Goal: Task Accomplishment & Management: Manage account settings

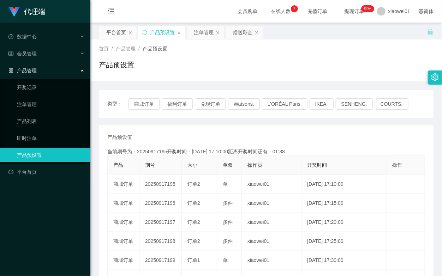
click at [158, 185] on td "20250917195" at bounding box center [160, 184] width 42 height 19
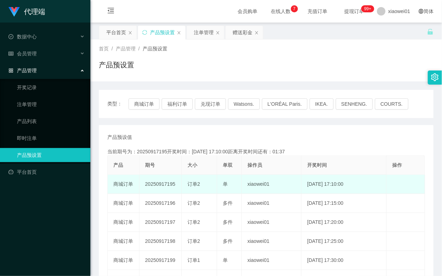
copy td "20250917195"
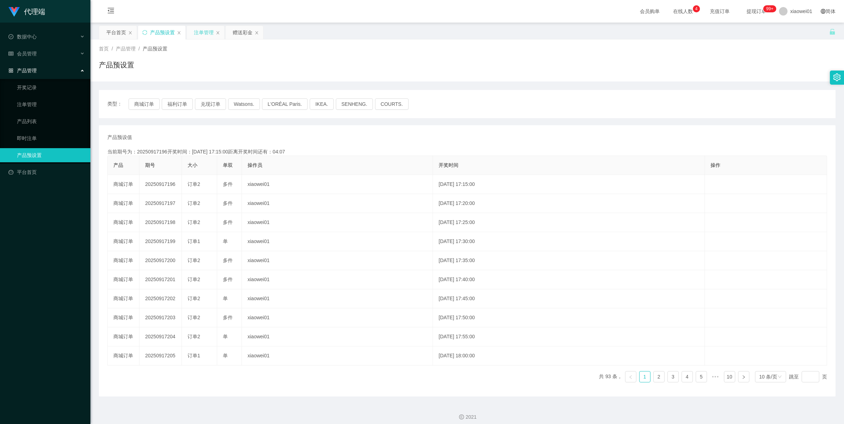
click at [202, 30] on div "注单管理" at bounding box center [204, 32] width 20 height 13
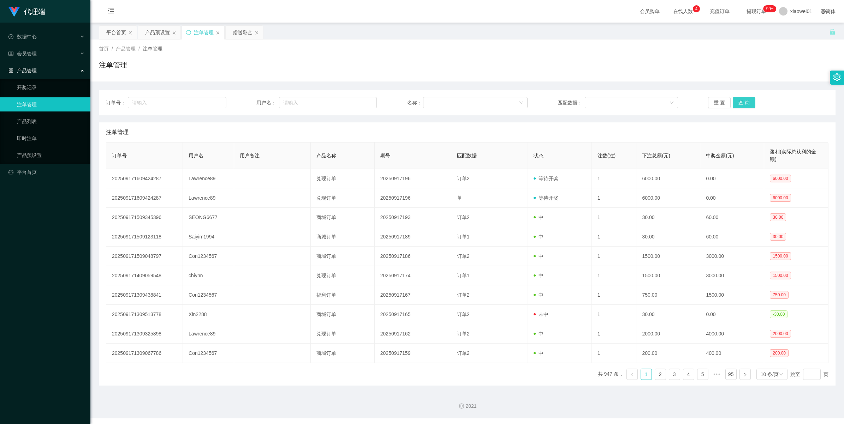
click at [442, 102] on button "查 询" at bounding box center [744, 102] width 23 height 11
click at [442, 102] on div "重 置 查 询" at bounding box center [768, 102] width 120 height 11
click at [442, 102] on button "查 询" at bounding box center [744, 102] width 23 height 11
click at [442, 102] on div "重 置 查 询" at bounding box center [768, 102] width 120 height 11
click at [442, 102] on button "查 询" at bounding box center [744, 102] width 23 height 11
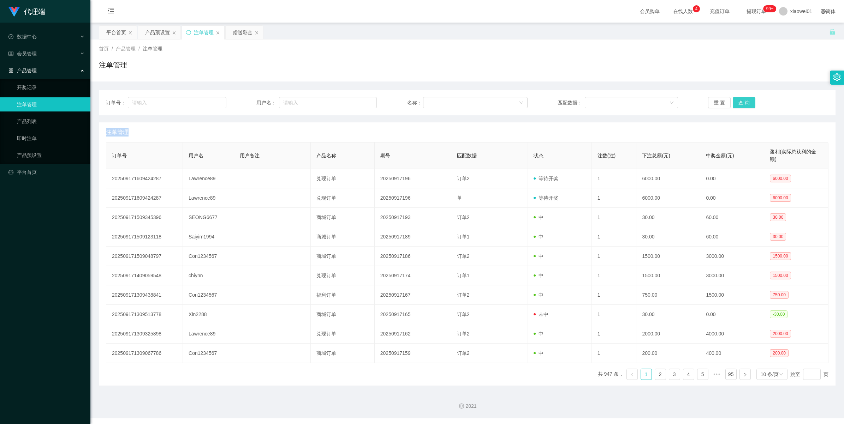
click at [442, 102] on div "重 置 查 询" at bounding box center [768, 102] width 120 height 11
click at [442, 103] on button "查 询" at bounding box center [744, 102] width 23 height 11
click at [442, 103] on div "重 置 查 询" at bounding box center [768, 102] width 120 height 11
click at [442, 103] on button "查 询" at bounding box center [744, 102] width 23 height 11
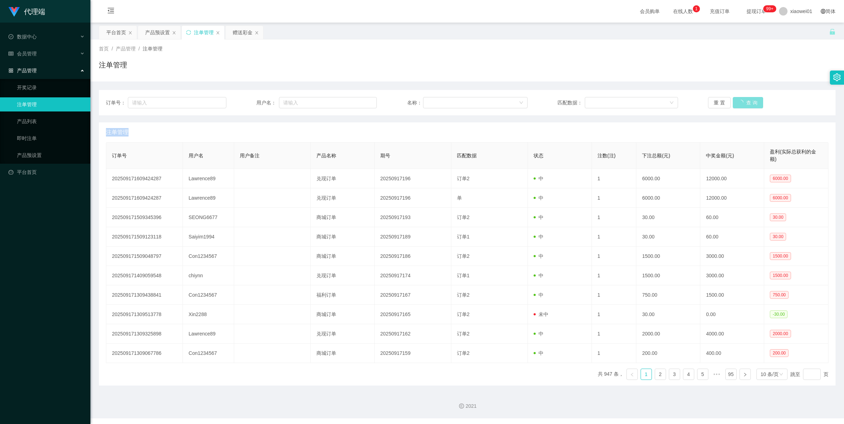
click at [442, 103] on div "重 置 查 询" at bounding box center [768, 102] width 120 height 11
click at [442, 103] on button "查 询" at bounding box center [744, 102] width 23 height 11
click at [442, 103] on div "重 置 查 询" at bounding box center [768, 102] width 120 height 11
click at [442, 103] on button "查 询" at bounding box center [744, 102] width 23 height 11
click at [442, 103] on div "重 置 查 询" at bounding box center [768, 102] width 120 height 11
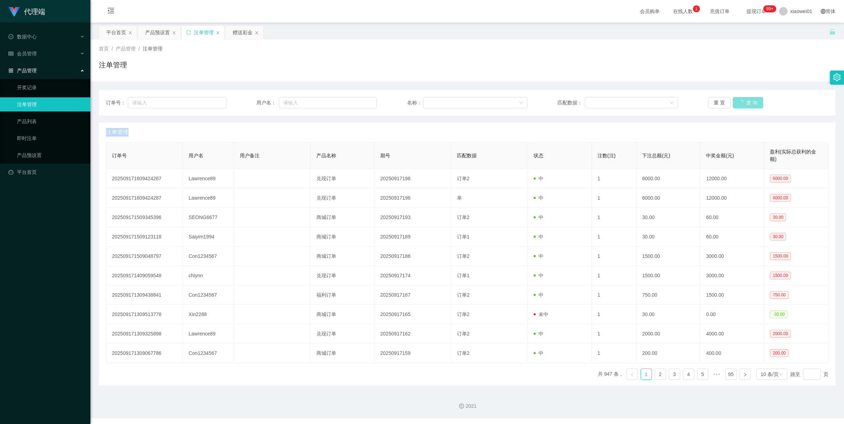
click at [442, 103] on button "查 询" at bounding box center [748, 102] width 30 height 11
click at [442, 103] on div "重 置 查 询" at bounding box center [768, 102] width 120 height 11
click at [442, 99] on button "查 询" at bounding box center [744, 102] width 23 height 11
click at [442, 99] on div "重 置 查 询" at bounding box center [768, 102] width 120 height 11
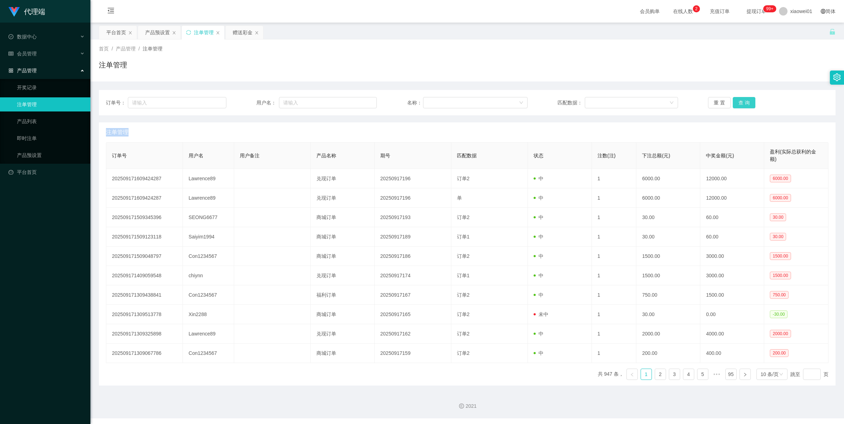
click at [442, 99] on button "查 询" at bounding box center [744, 102] width 23 height 11
click at [442, 99] on div "重 置 查 询" at bounding box center [768, 102] width 120 height 11
click at [442, 99] on button "查 询" at bounding box center [744, 102] width 23 height 11
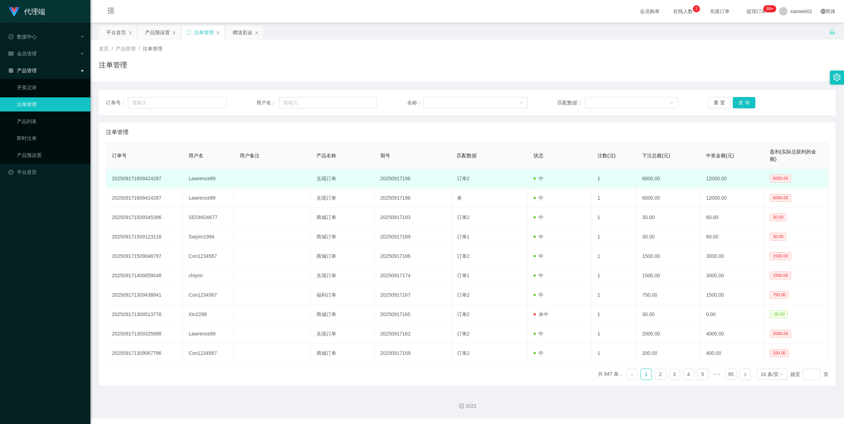
click at [198, 179] on td "Lawrence89" at bounding box center [208, 178] width 51 height 19
copy td "Lawrence89"
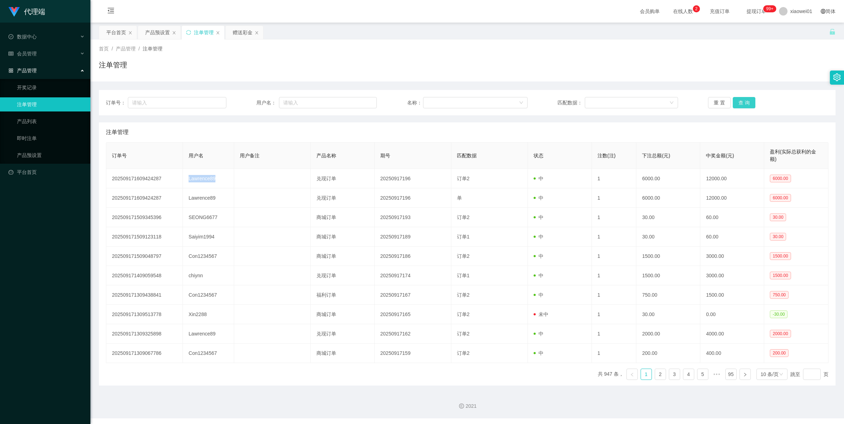
click at [442, 102] on button "查 询" at bounding box center [744, 102] width 23 height 11
click at [41, 56] on div "会员管理" at bounding box center [45, 54] width 90 height 14
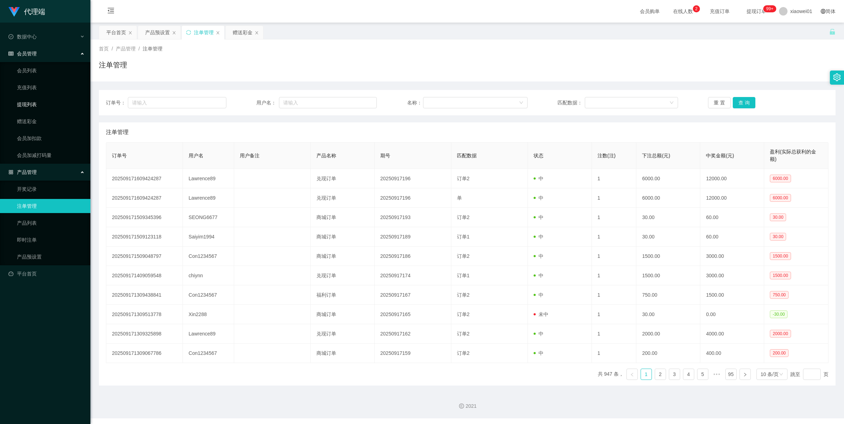
click at [19, 108] on link "提现列表" at bounding box center [51, 104] width 68 height 14
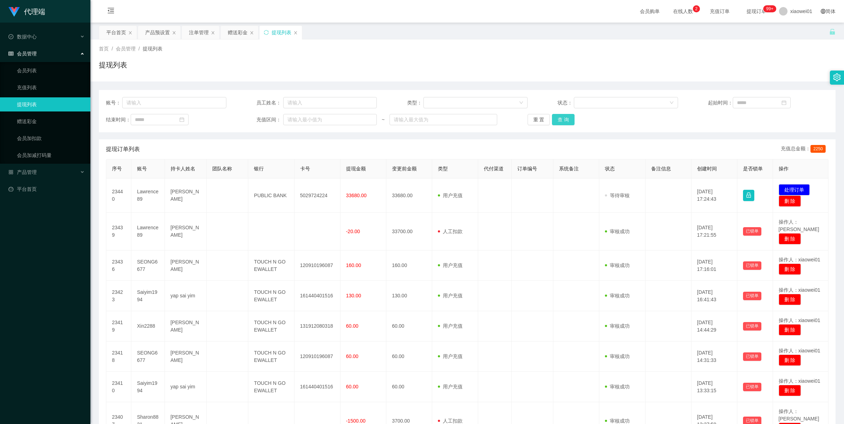
click at [442, 116] on button "查 询" at bounding box center [563, 119] width 23 height 11
click at [442, 116] on div "重 置 查 询" at bounding box center [587, 119] width 120 height 11
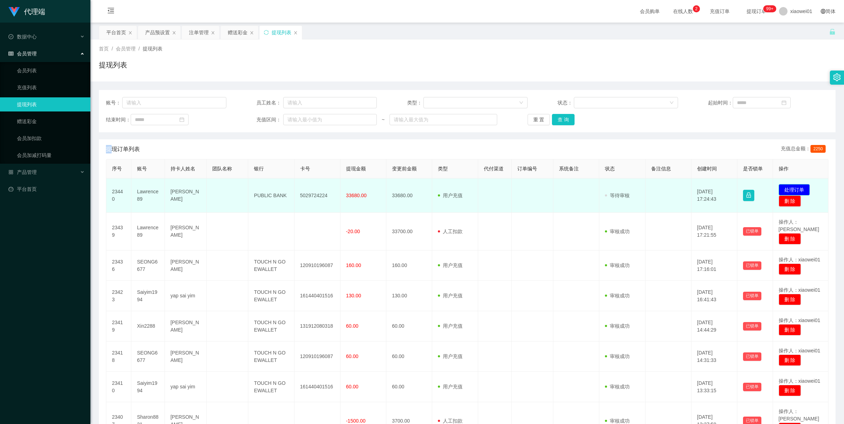
click at [442, 189] on button "处理订单" at bounding box center [793, 189] width 31 height 11
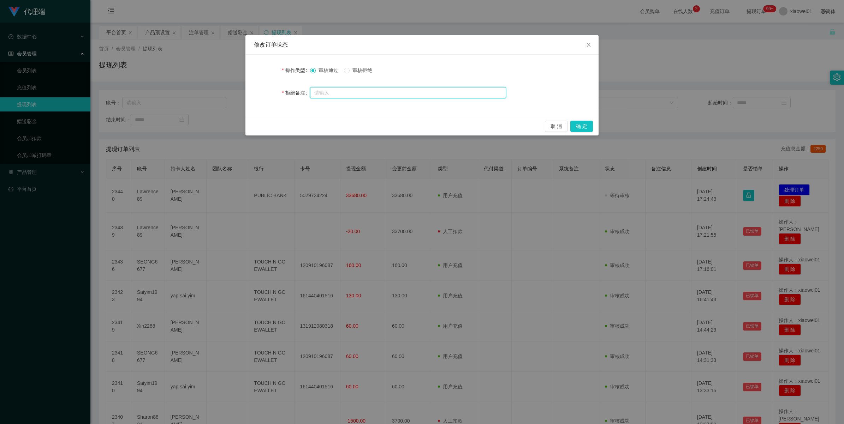
click at [366, 90] on input "text" at bounding box center [408, 92] width 196 height 11
paste input "Lawrence89 该账户积分超出 违规操作 无法获取提现标准"
type input "Lawrence89 该账户积分超出 违规操作 无法获取提现标准"
click at [354, 71] on span "审核拒绝" at bounding box center [362, 70] width 25 height 6
click at [442, 94] on input "Lawrence89 该账户积分超出 违规操作 无法获取提现标准" at bounding box center [408, 93] width 196 height 11
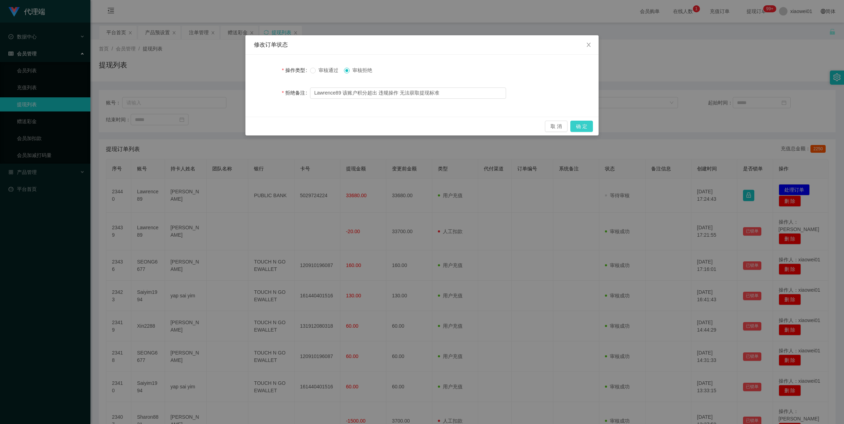
click at [442, 127] on button "确 定" at bounding box center [581, 126] width 23 height 11
